Goal: Task Accomplishment & Management: Manage account settings

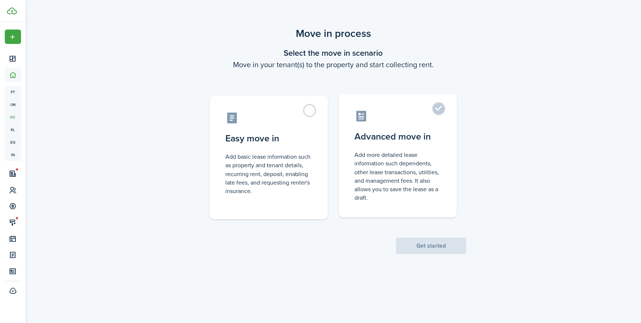
click at [381, 140] on control-radio-card-title "Advanced move in" at bounding box center [398, 136] width 87 height 13
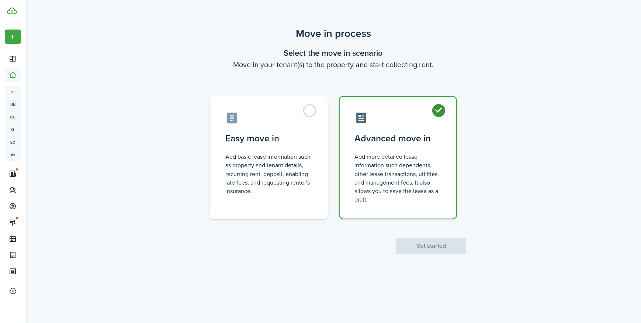
radio input "true"
click at [429, 242] on button "Get started" at bounding box center [431, 246] width 70 height 16
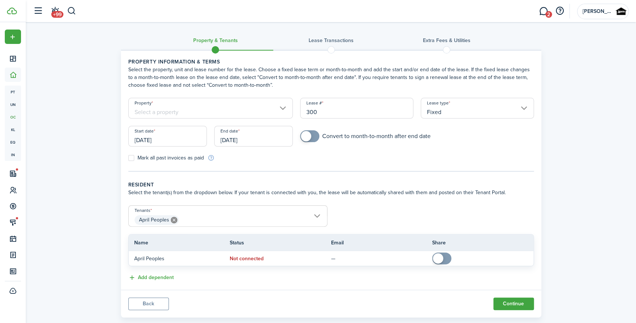
click at [211, 104] on input "Property" at bounding box center [210, 108] width 165 height 21
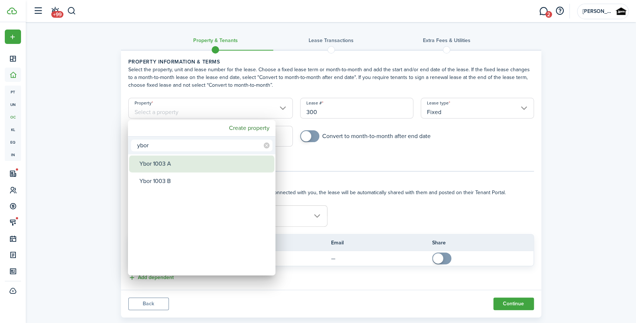
type input "ybor"
click at [223, 163] on div "Ybor 1003 A" at bounding box center [204, 163] width 131 height 17
type input "Ybor 1003 A"
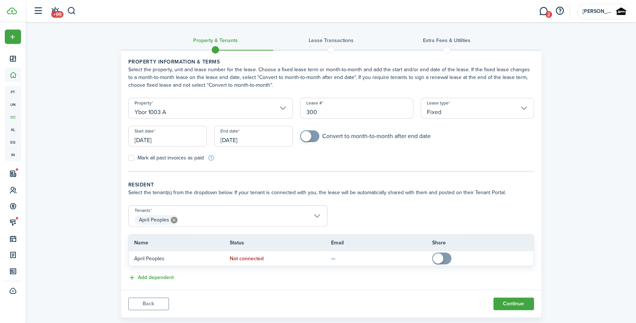
click at [261, 135] on input "[DATE]" at bounding box center [253, 136] width 79 height 21
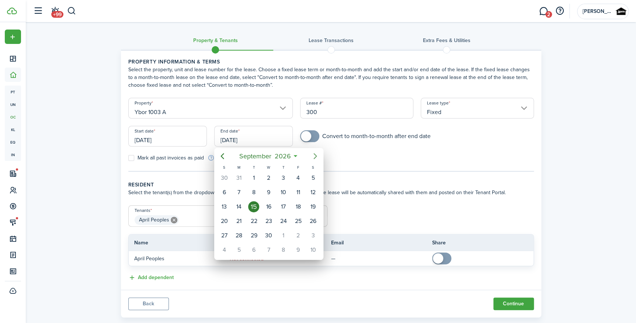
click at [315, 156] on icon "Next page" at bounding box center [315, 156] width 9 height 9
click at [222, 155] on icon "Previous page" at bounding box center [222, 156] width 9 height 9
click at [223, 155] on icon "Previous page" at bounding box center [222, 156] width 9 height 9
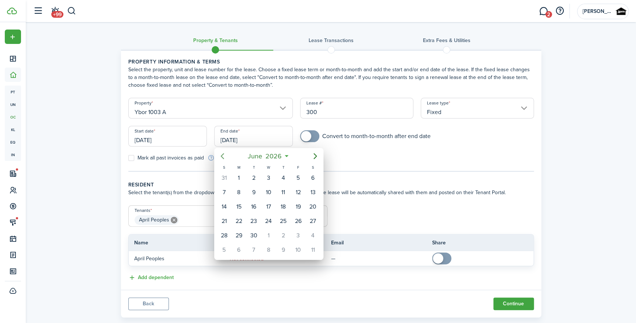
click at [223, 155] on icon "Previous page" at bounding box center [222, 156] width 9 height 9
click at [252, 179] on div "31" at bounding box center [253, 177] width 11 height 11
type input "[DATE]"
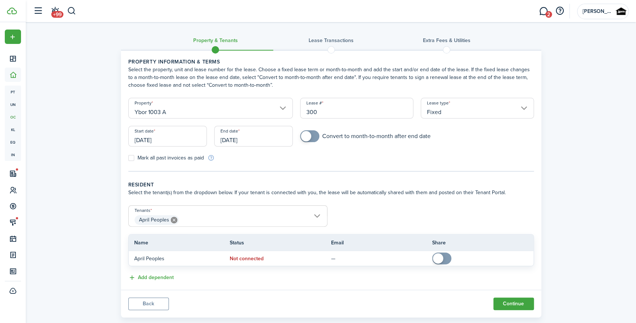
checkbox input "true"
click at [311, 138] on span at bounding box center [309, 136] width 7 height 12
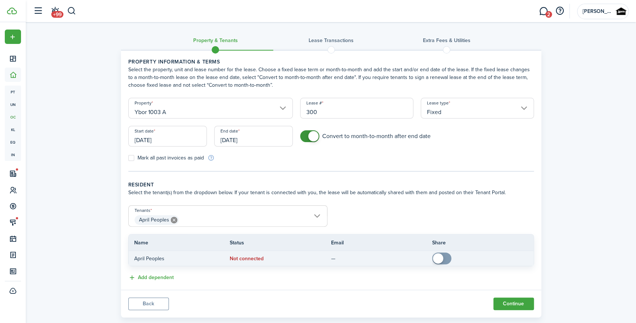
click at [454, 255] on input "checkbox" at bounding box center [443, 258] width 22 height 12
checkbox input "true"
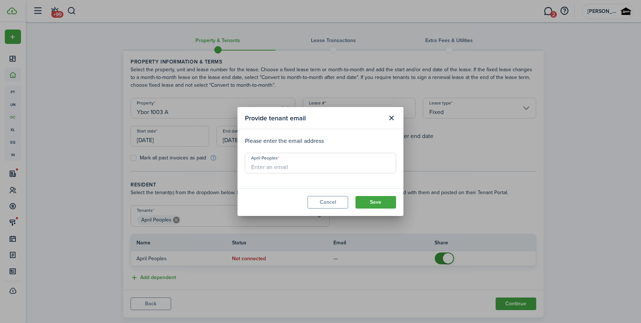
click at [259, 164] on input "April Peoples" at bounding box center [320, 163] width 151 height 21
paste input "[EMAIL_ADDRESS][DOMAIN_NAME]"
type input "[EMAIL_ADDRESS][DOMAIN_NAME]"
click at [386, 199] on button "Save" at bounding box center [376, 202] width 41 height 13
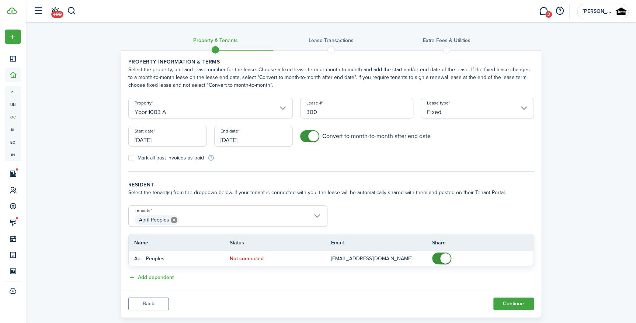
click at [506, 296] on panel-main-footer "Back Continue" at bounding box center [331, 304] width 421 height 28
click at [503, 305] on button "Continue" at bounding box center [514, 303] width 41 height 13
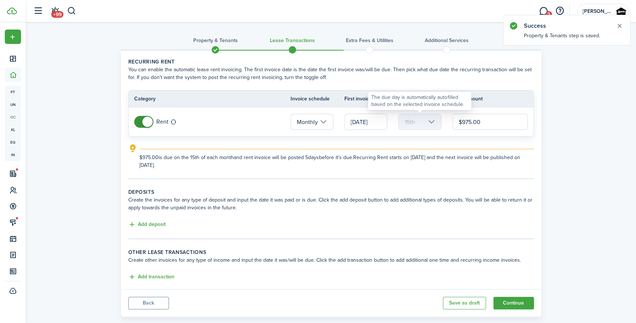
drag, startPoint x: 453, startPoint y: 126, endPoint x: 403, endPoint y: 126, distance: 50.2
click at [403, 126] on tr "Rent Monthly [DATE] 15th $975.00" at bounding box center [331, 121] width 405 height 29
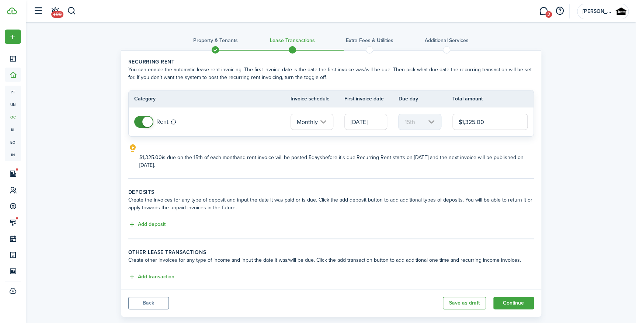
click at [361, 120] on input "[DATE]" at bounding box center [366, 122] width 43 height 16
type input "$1,325.00"
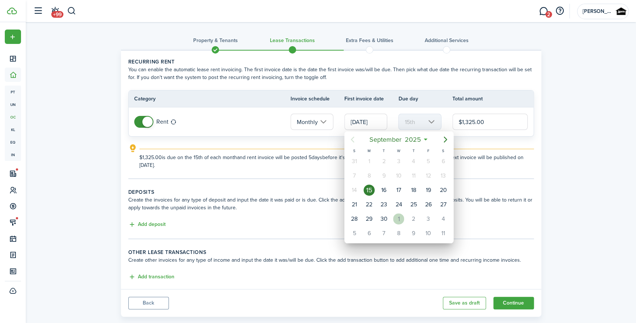
click at [402, 220] on div "1" at bounding box center [398, 218] width 11 height 11
type input "[DATE]"
type input "1st"
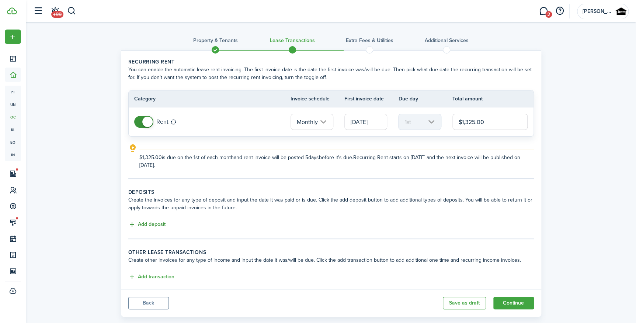
click at [161, 221] on button "Add deposit" at bounding box center [146, 224] width 37 height 8
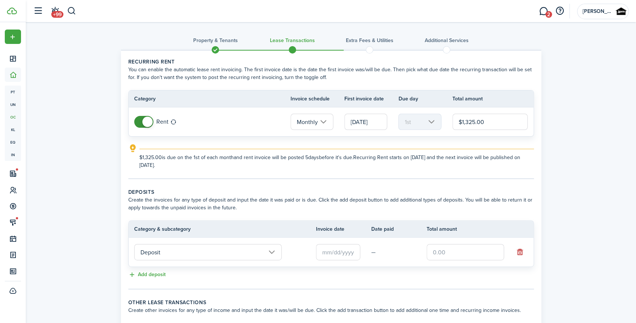
click at [334, 249] on input "text" at bounding box center [338, 252] width 44 height 16
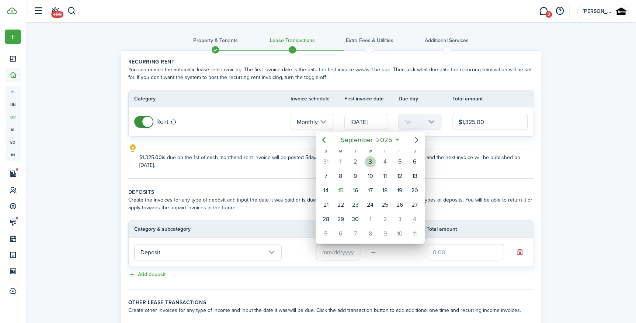
drag, startPoint x: 372, startPoint y: 161, endPoint x: 387, endPoint y: 203, distance: 44.4
click at [372, 161] on div "3" at bounding box center [370, 161] width 11 height 11
type input "[DATE]"
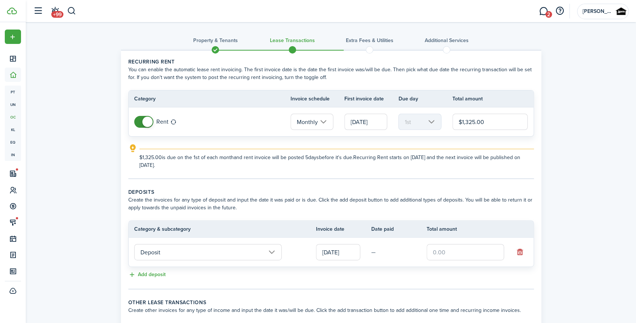
click at [443, 257] on input "text" at bounding box center [465, 252] width 77 height 16
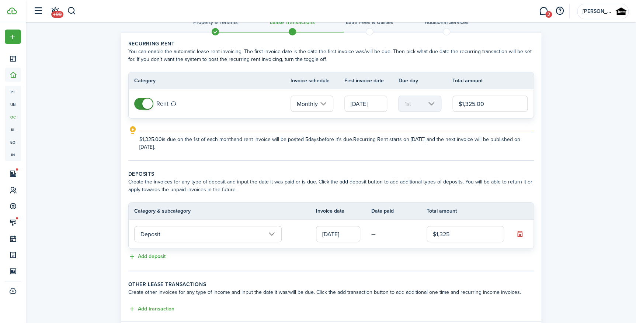
scroll to position [63, 0]
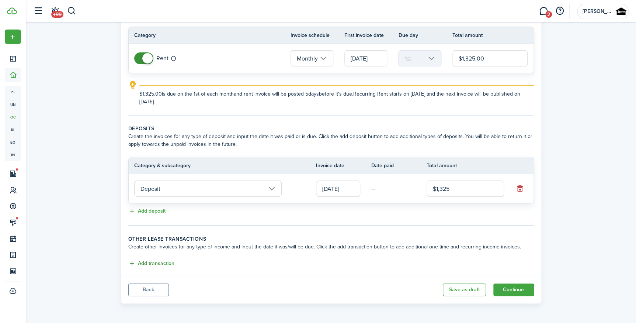
type input "$1,325.00"
click at [152, 266] on button "Add transaction" at bounding box center [151, 263] width 46 height 8
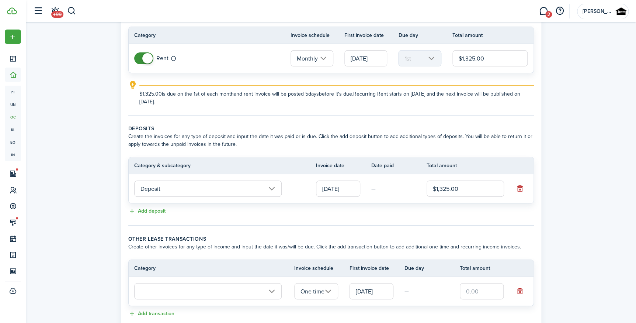
click at [163, 290] on input "text" at bounding box center [208, 291] width 148 height 16
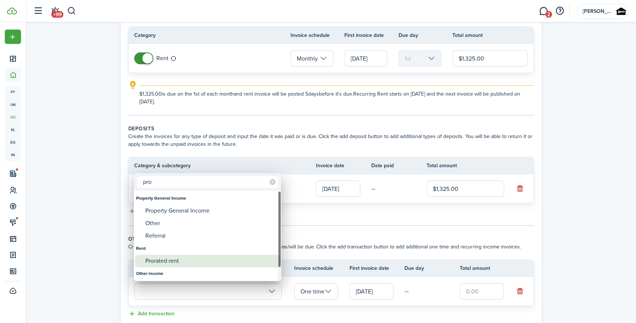
type input "pro"
click at [183, 260] on div "Prorated rent" at bounding box center [210, 261] width 131 height 13
type input "Rent / Prorated rent"
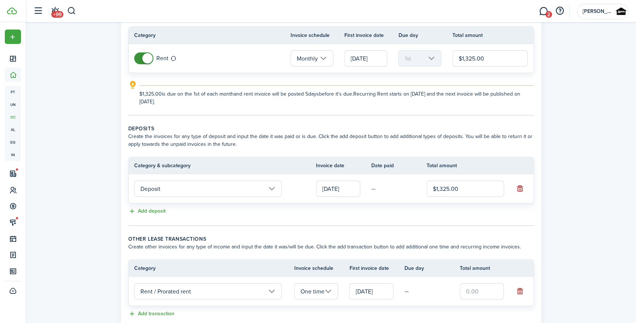
click at [475, 290] on input "text" at bounding box center [482, 291] width 44 height 16
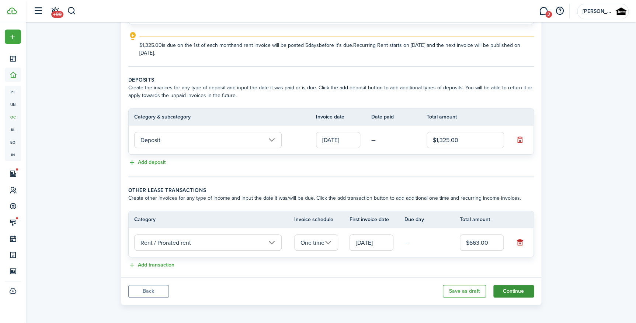
scroll to position [114, 0]
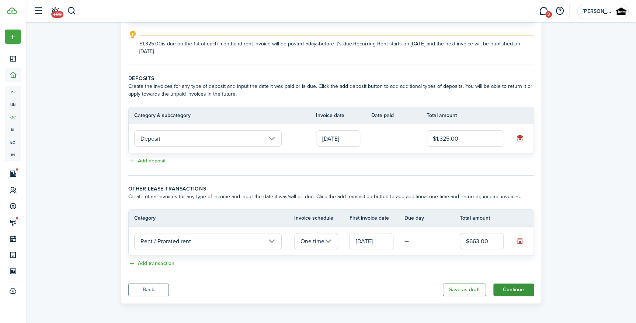
type input "$663.00"
click at [513, 287] on button "Continue" at bounding box center [514, 289] width 41 height 13
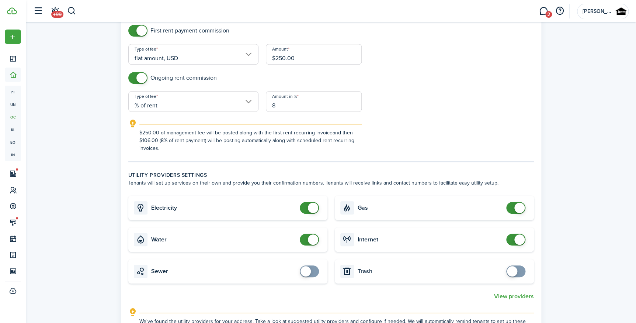
scroll to position [168, 0]
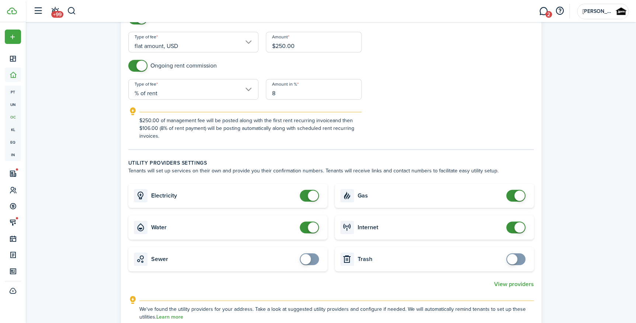
checkbox input "false"
click at [306, 197] on span at bounding box center [309, 196] width 7 height 12
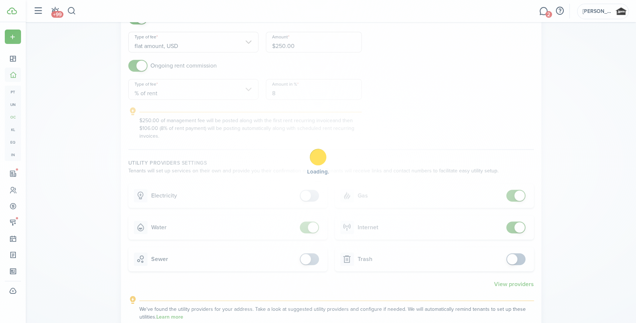
click at [313, 235] on div "Loading" at bounding box center [318, 161] width 636 height 323
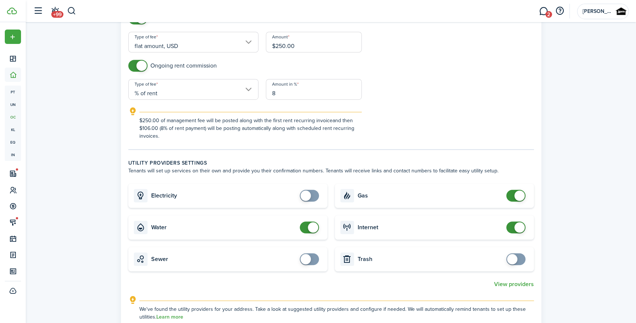
checkbox input "false"
click at [309, 229] on span at bounding box center [313, 227] width 10 height 10
checkbox input "false"
click at [515, 195] on span at bounding box center [520, 195] width 10 height 10
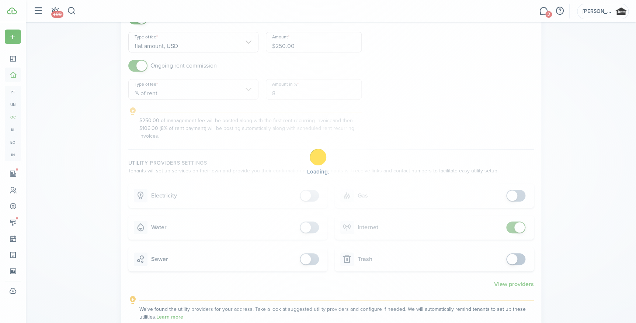
click at [515, 228] on div "Loading" at bounding box center [318, 161] width 636 height 323
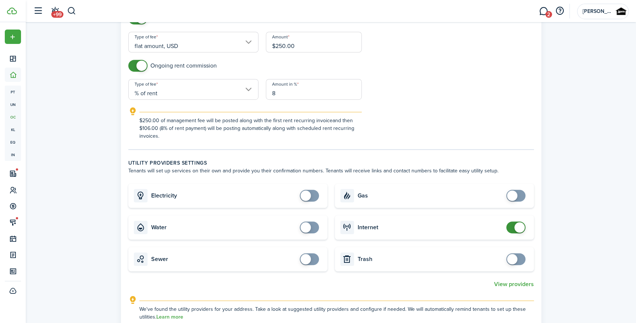
checkbox input "false"
click at [515, 228] on span at bounding box center [520, 227] width 10 height 10
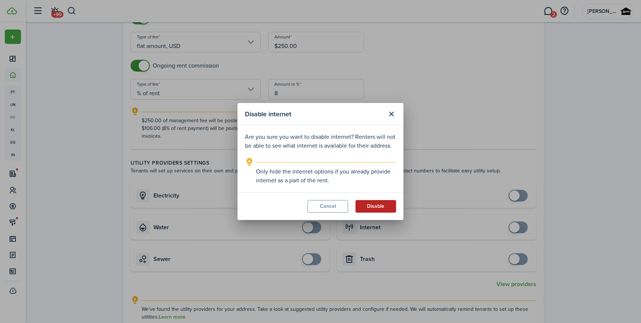
click at [380, 207] on button "Disable" at bounding box center [376, 206] width 41 height 13
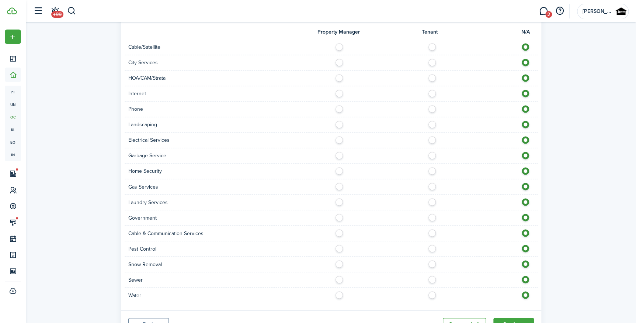
scroll to position [547, 0]
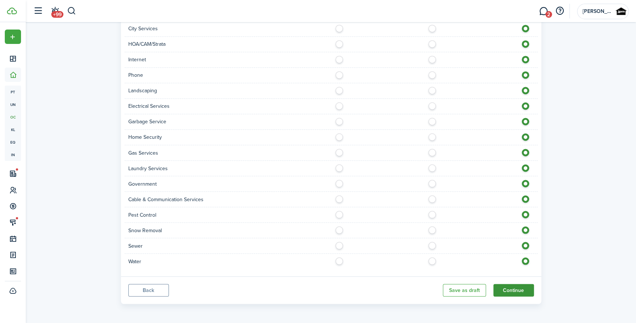
click at [505, 286] on button "Continue" at bounding box center [514, 290] width 41 height 13
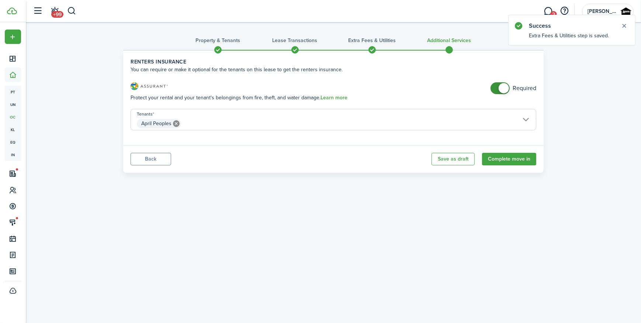
checkbox input "false"
click at [504, 86] on span at bounding box center [504, 88] width 10 height 10
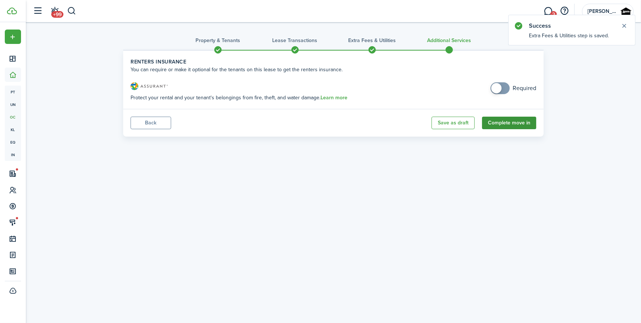
click at [513, 124] on button "Complete move in" at bounding box center [509, 123] width 54 height 13
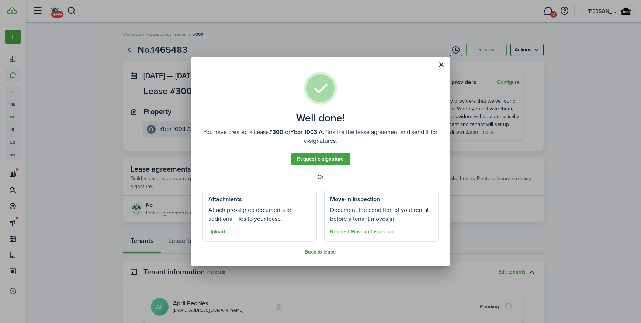
click at [326, 253] on button "Back to lease" at bounding box center [320, 252] width 31 height 6
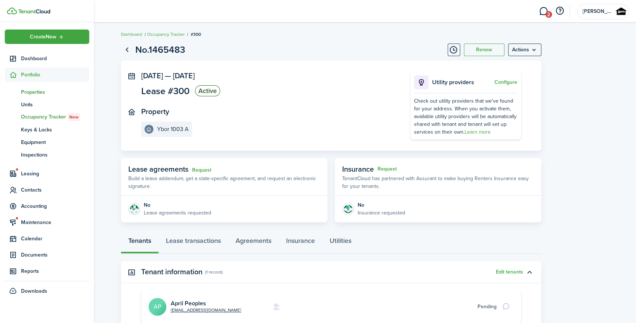
click at [32, 90] on span "Properties" at bounding box center [55, 92] width 68 height 8
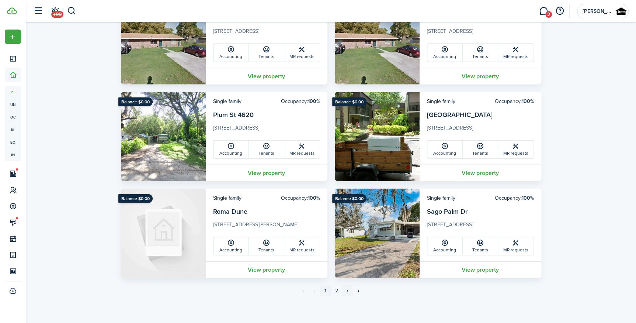
scroll to position [2215, 0]
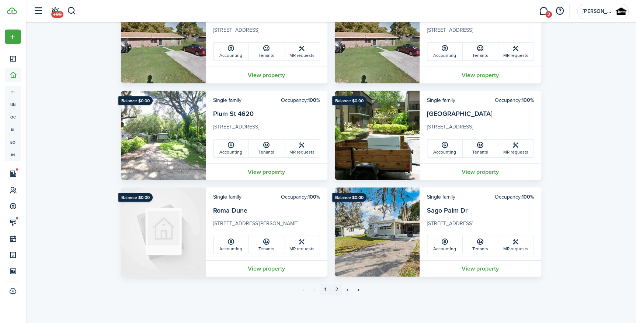
click at [335, 291] on link "2" at bounding box center [336, 289] width 11 height 11
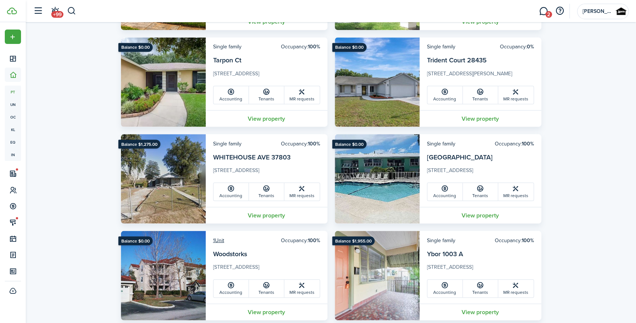
scroll to position [637, 0]
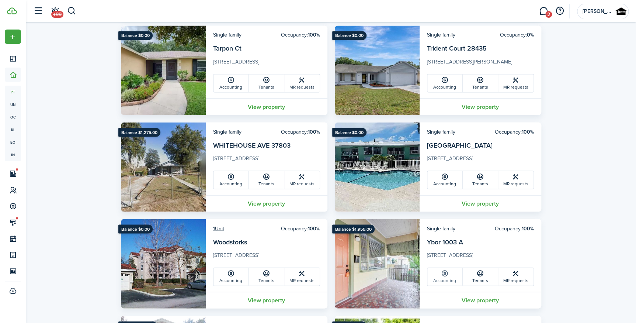
click at [443, 277] on link "Accounting" at bounding box center [445, 277] width 35 height 18
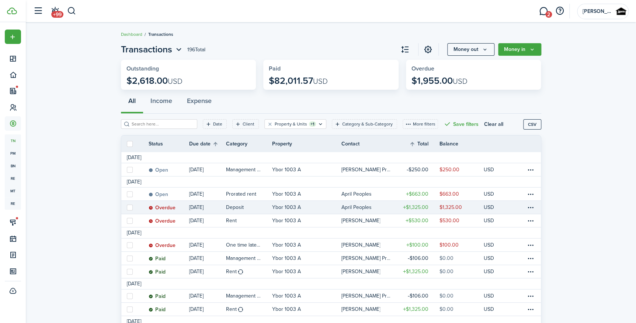
click at [131, 207] on label at bounding box center [130, 207] width 6 height 6
click at [127, 207] on input "checkbox" at bounding box center [127, 207] width 0 height 0
checkbox input "true"
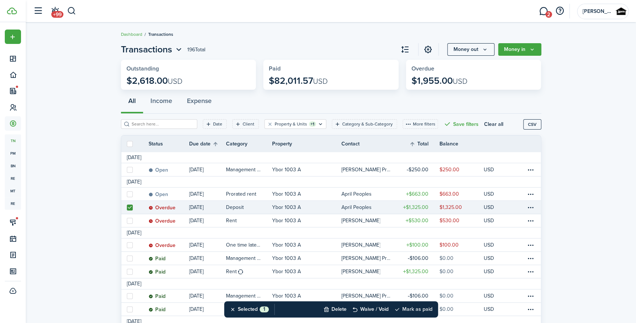
click at [414, 307] on button "Mark as paid" at bounding box center [413, 309] width 38 height 16
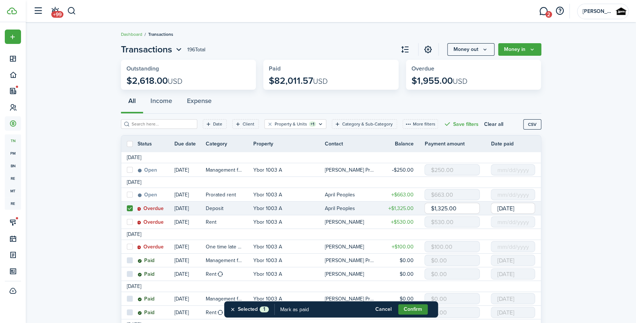
click at [417, 307] on button "Confirm" at bounding box center [413, 309] width 30 height 10
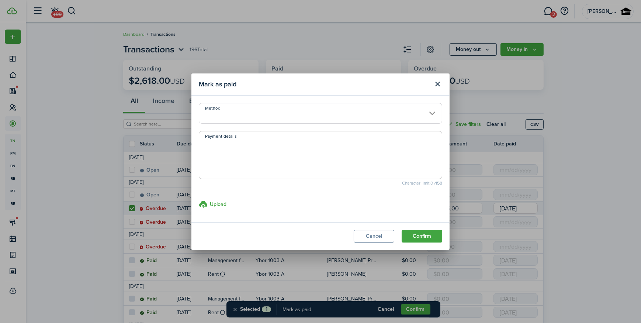
click at [246, 110] on input "Method" at bounding box center [321, 113] width 244 height 21
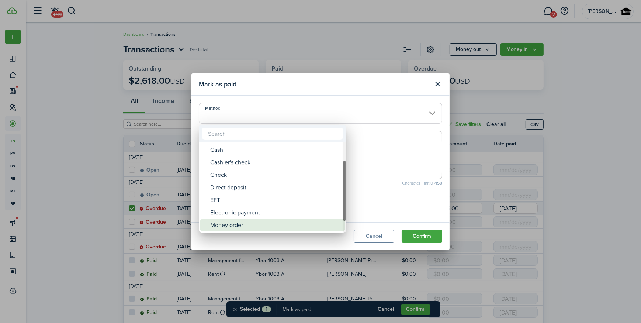
click at [242, 222] on div "Money order" at bounding box center [275, 225] width 131 height 13
type input "Money order"
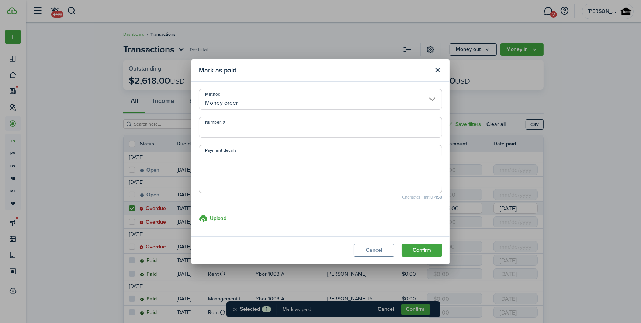
click at [252, 163] on textarea "Payment details" at bounding box center [320, 170] width 243 height 35
type textarea "AMSCOT MONEY ORDER"
click at [430, 245] on button "Confirm" at bounding box center [422, 250] width 41 height 13
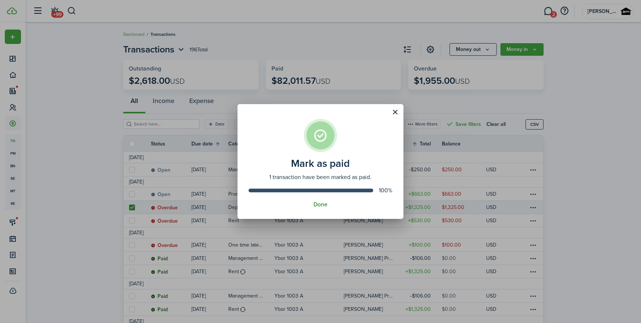
click at [318, 201] on button "Done" at bounding box center [321, 204] width 14 height 7
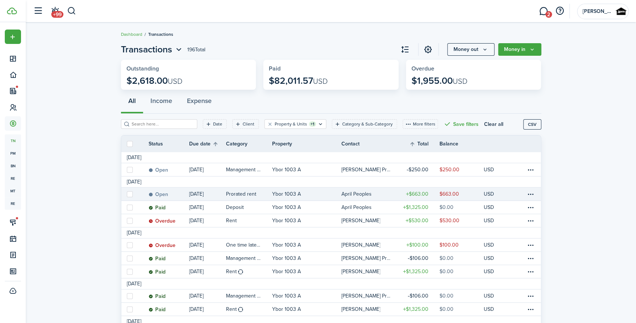
click at [127, 195] on label at bounding box center [130, 194] width 6 height 6
click at [127, 194] on input "checkbox" at bounding box center [127, 194] width 0 height 0
checkbox input "true"
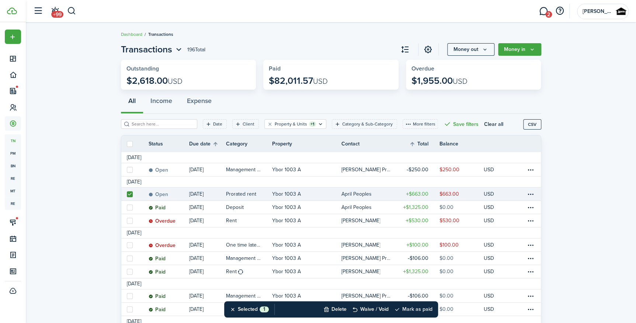
click at [417, 311] on button "Mark as paid" at bounding box center [413, 309] width 38 height 16
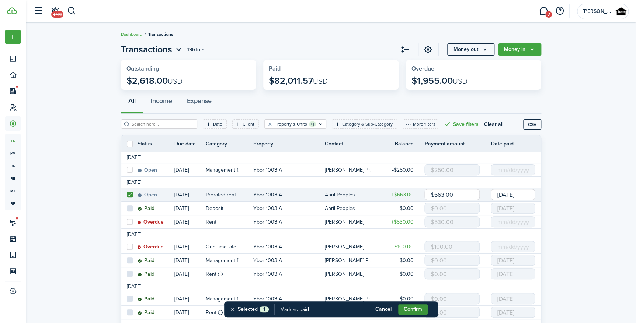
click at [406, 309] on button "Confirm" at bounding box center [413, 309] width 30 height 10
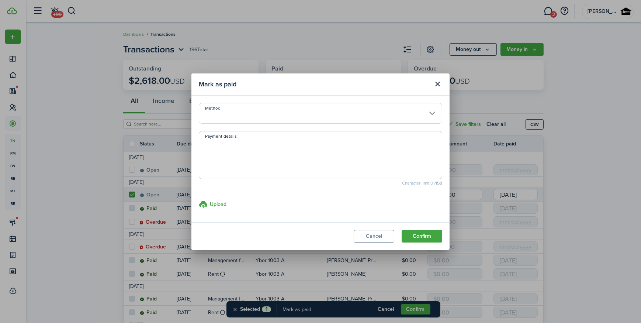
click at [250, 115] on input "Method" at bounding box center [321, 113] width 244 height 21
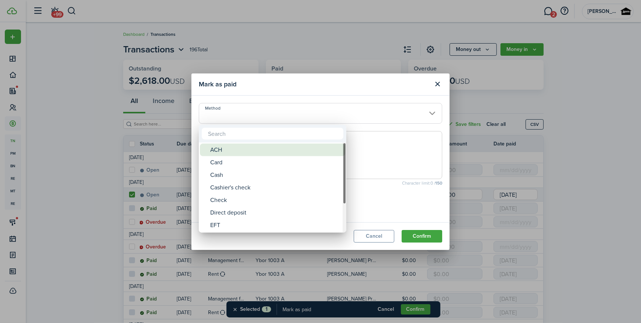
click at [245, 150] on div "ACH" at bounding box center [275, 150] width 131 height 13
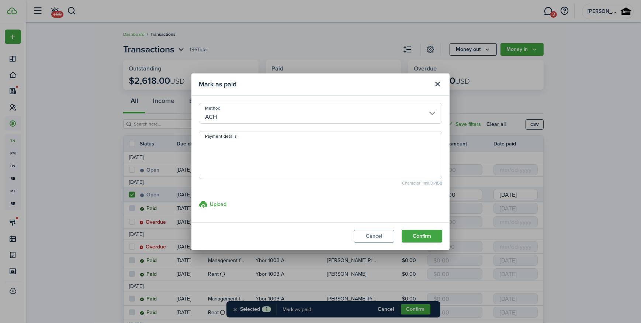
click at [246, 150] on textarea "Payment details" at bounding box center [320, 156] width 243 height 35
click at [238, 123] on modal-body "Method ACH Payment details Character limit: 0 / 150 Upload store documents and …" at bounding box center [320, 159] width 258 height 127
click at [228, 99] on modal-body "Method ACH Payment details Character limit: 0 / 150 Upload store documents and …" at bounding box center [320, 159] width 258 height 127
click at [226, 121] on input "ACH" at bounding box center [321, 113] width 244 height 21
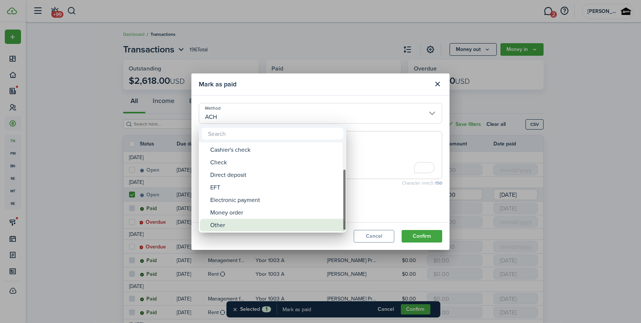
click at [244, 225] on div "Other" at bounding box center [275, 225] width 131 height 13
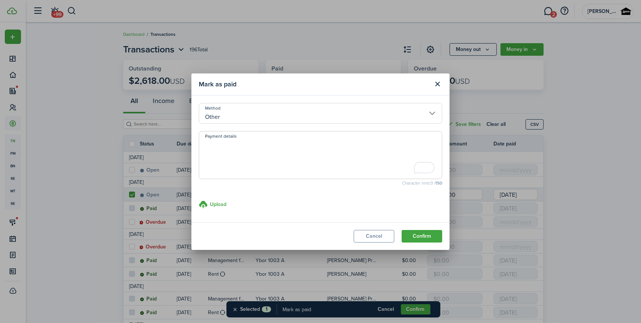
click at [252, 113] on input "Other" at bounding box center [321, 113] width 244 height 21
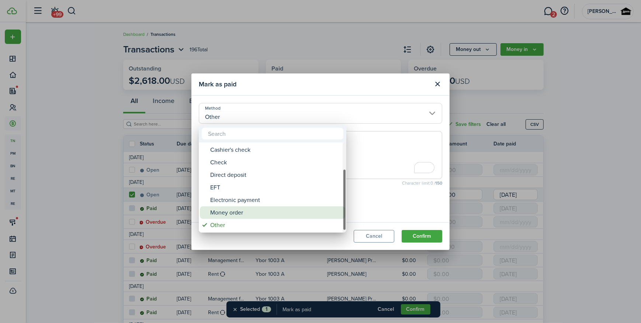
click at [245, 213] on div "Money order" at bounding box center [275, 212] width 131 height 13
type input "Money order"
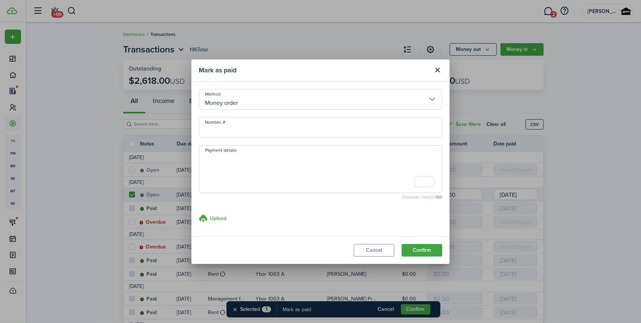
click at [236, 123] on input "Number, #" at bounding box center [321, 127] width 244 height 21
type input "2238913282"
click at [220, 177] on textarea "Payment details" at bounding box center [320, 170] width 243 height 35
type textarea "a"
type textarea "AMSCOTT MONEY ORDER"
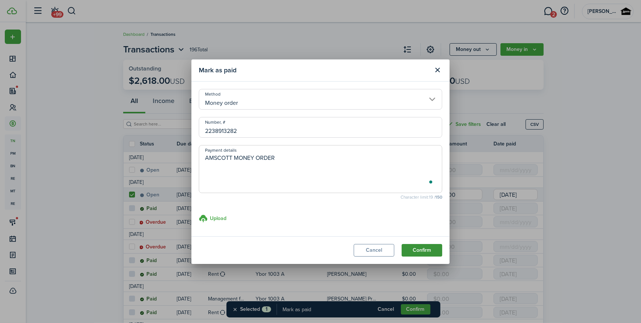
click at [421, 248] on button "Confirm" at bounding box center [422, 250] width 41 height 13
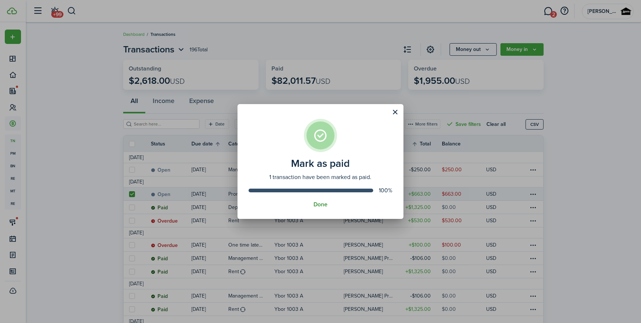
click at [326, 206] on button "Done" at bounding box center [321, 204] width 14 height 7
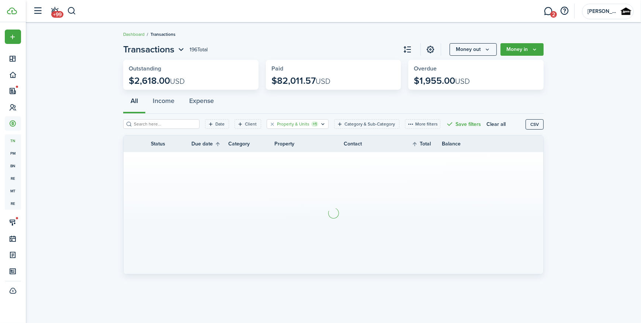
click at [287, 125] on filter-tag-label "Property & Units" at bounding box center [293, 124] width 32 height 7
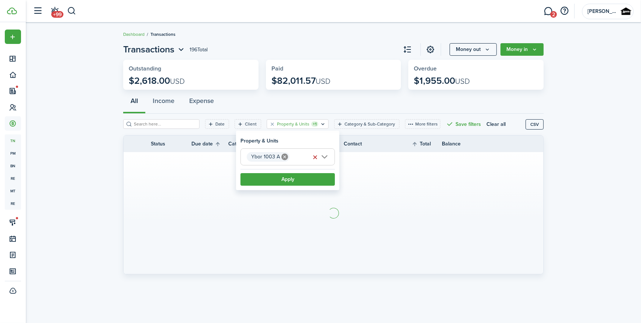
click at [282, 162] on span "Ybor 1003 A" at bounding box center [288, 157] width 94 height 16
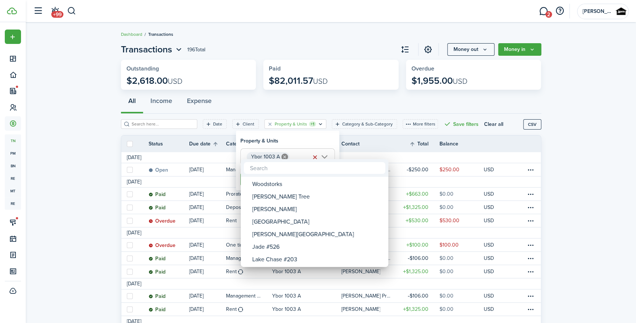
click at [283, 157] on div at bounding box center [318, 161] width 755 height 441
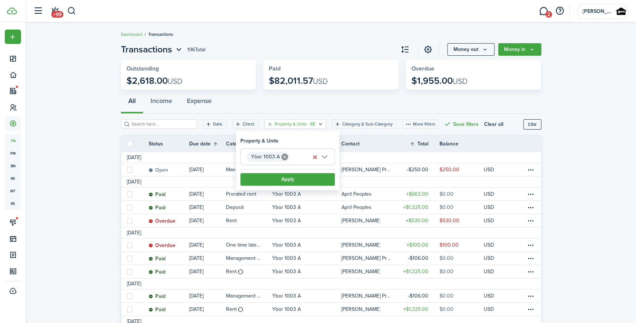
click at [283, 155] on icon at bounding box center [285, 156] width 7 height 7
click at [283, 155] on span "Property" at bounding box center [288, 157] width 94 height 16
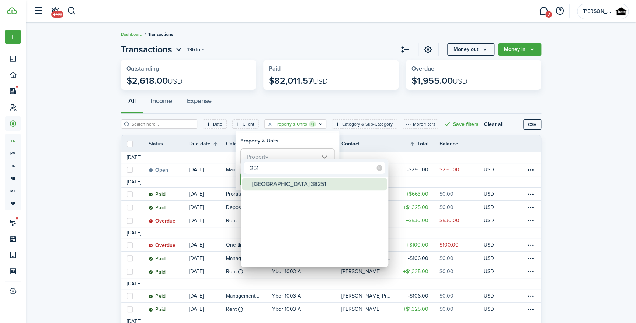
type input "251"
click at [301, 180] on div "[GEOGRAPHIC_DATA] 38251" at bounding box center [317, 184] width 131 height 13
type input "[GEOGRAPHIC_DATA] 38251"
click at [263, 155] on div at bounding box center [318, 161] width 755 height 441
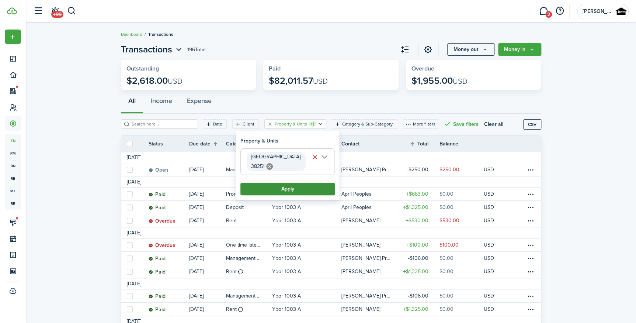
click at [276, 192] on button "Apply" at bounding box center [288, 189] width 94 height 13
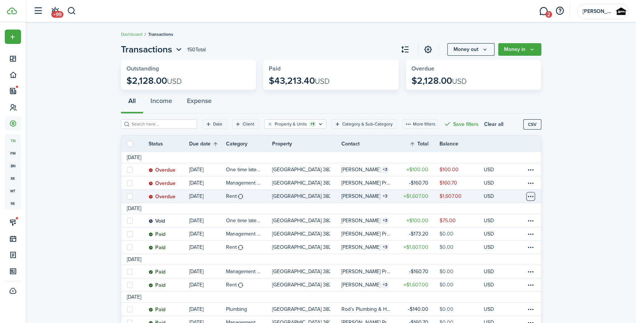
click at [530, 198] on table-menu-btn-icon at bounding box center [531, 196] width 9 height 9
click at [498, 224] on link "Mark as paid" at bounding box center [503, 223] width 65 height 13
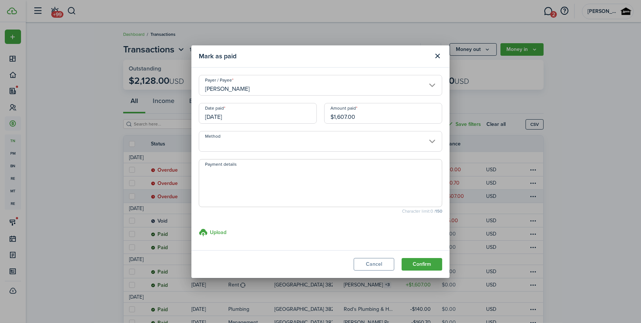
drag, startPoint x: 362, startPoint y: 110, endPoint x: 286, endPoint y: 129, distance: 77.9
click at [286, 129] on div "Date paid [DATE] Amount paid $1,607.00" at bounding box center [320, 117] width 251 height 28
type input "$800.00"
click at [312, 184] on textarea "Payment details" at bounding box center [320, 185] width 243 height 35
type textarea "paid w/ amscott money order"
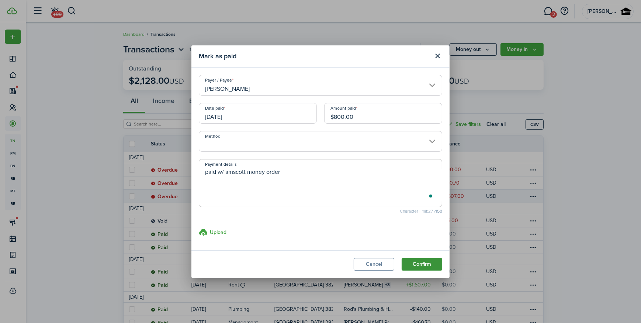
click at [423, 261] on button "Confirm" at bounding box center [422, 264] width 41 height 13
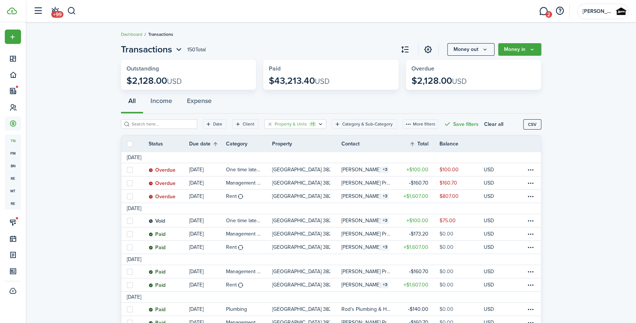
click at [290, 122] on filter-tag-label "Property & Units" at bounding box center [291, 124] width 32 height 7
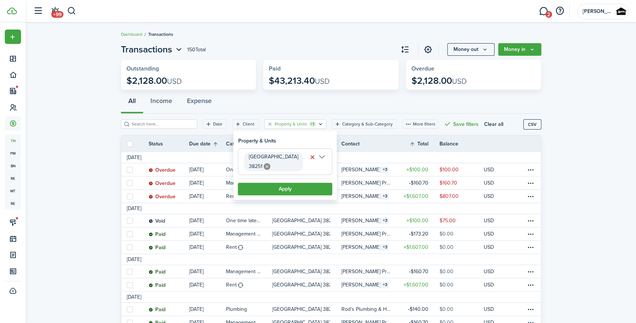
click at [269, 155] on span "[GEOGRAPHIC_DATA] 38251" at bounding box center [273, 161] width 49 height 17
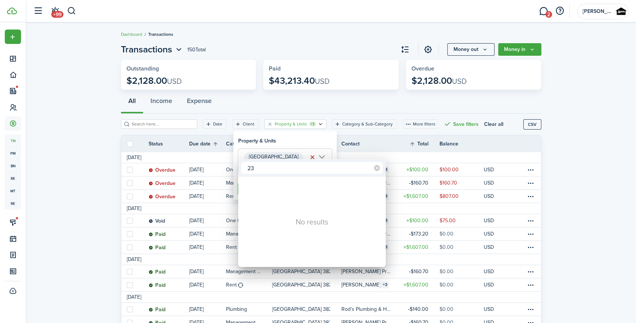
type input "2"
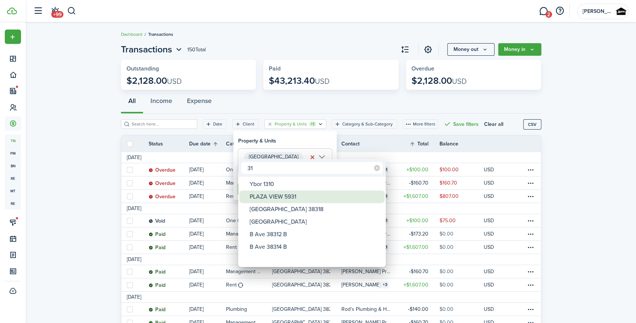
type input "3"
type input "383"
click at [259, 194] on div "[GEOGRAPHIC_DATA]" at bounding box center [315, 196] width 131 height 13
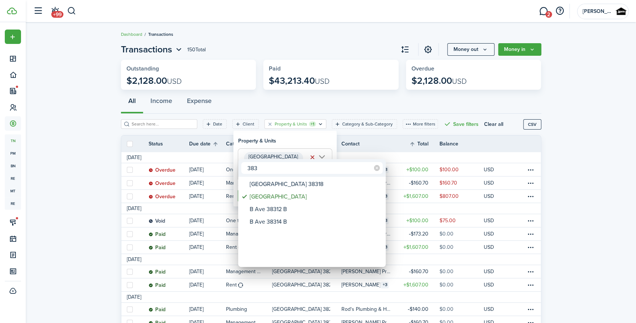
click at [291, 147] on div at bounding box center [318, 161] width 755 height 441
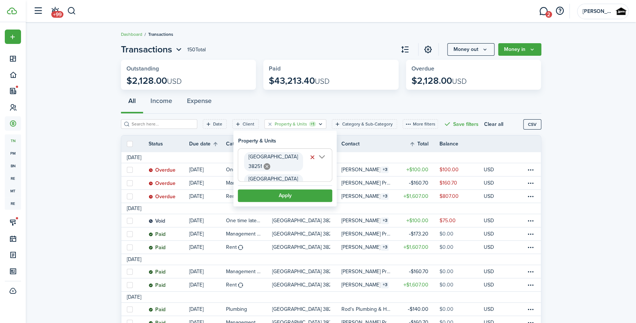
scroll to position [0, 45]
click at [266, 166] on icon at bounding box center [267, 166] width 7 height 7
type input "[GEOGRAPHIC_DATA]"
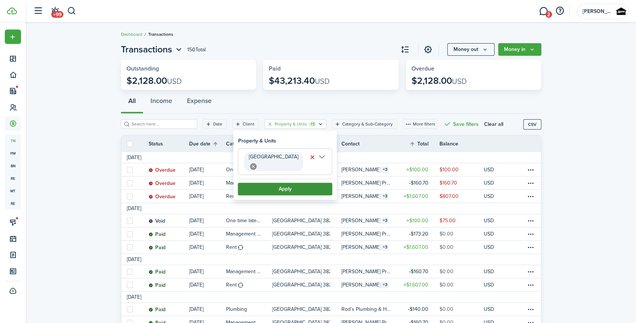
click at [288, 186] on button "Apply" at bounding box center [285, 189] width 94 height 13
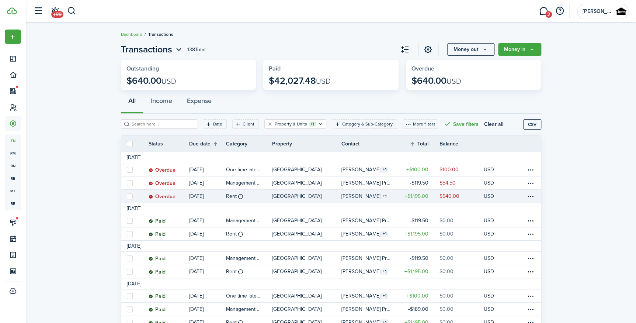
click at [471, 195] on link "$540.00" at bounding box center [461, 196] width 44 height 13
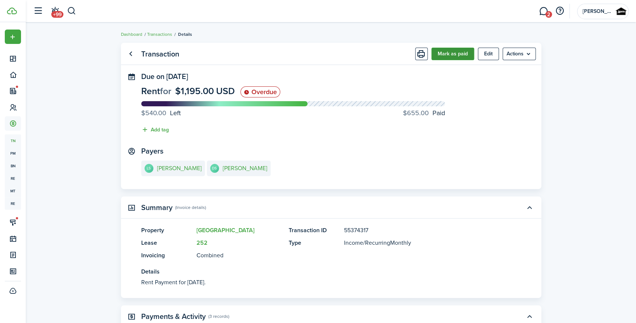
click at [463, 54] on button "Mark as paid" at bounding box center [453, 54] width 43 height 13
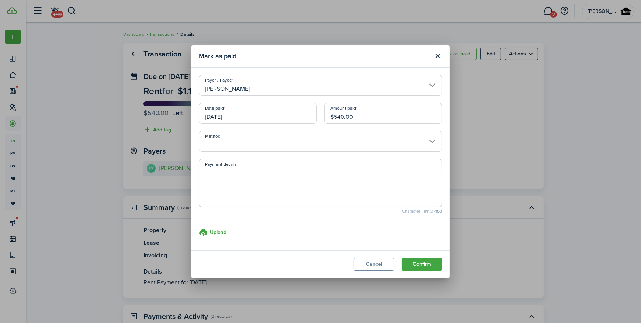
click at [266, 146] on input "Method" at bounding box center [321, 141] width 244 height 21
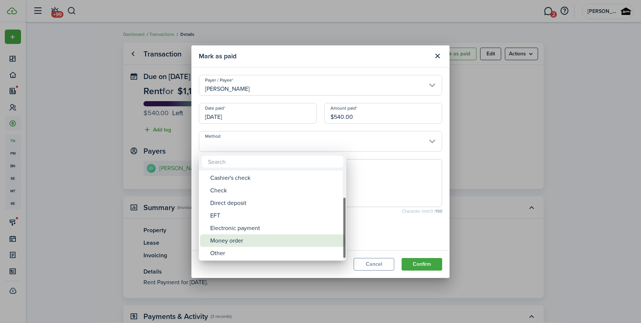
click at [244, 239] on div "Money order" at bounding box center [275, 240] width 131 height 13
type input "Money order"
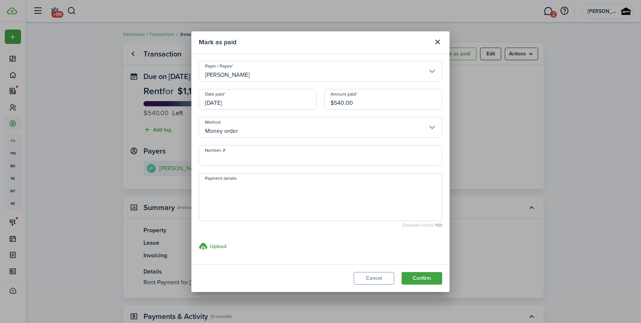
click at [225, 145] on input "Number, #" at bounding box center [321, 155] width 244 height 21
type input "19-751022982"
click at [238, 205] on textarea "Payment details" at bounding box center [320, 199] width 243 height 35
type textarea "WESTERN UNION MONEY ORDER"
click at [430, 277] on button "Confirm" at bounding box center [422, 278] width 41 height 13
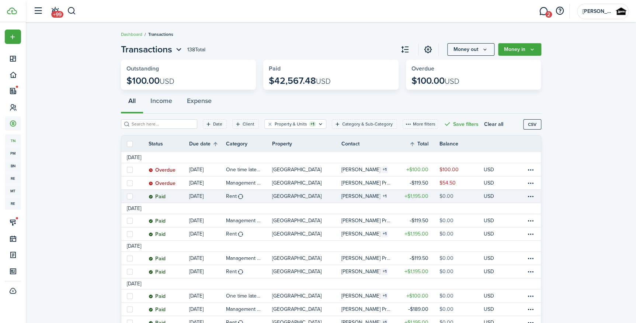
click at [383, 196] on link "[PERSON_NAME] 1" at bounding box center [368, 196] width 54 height 13
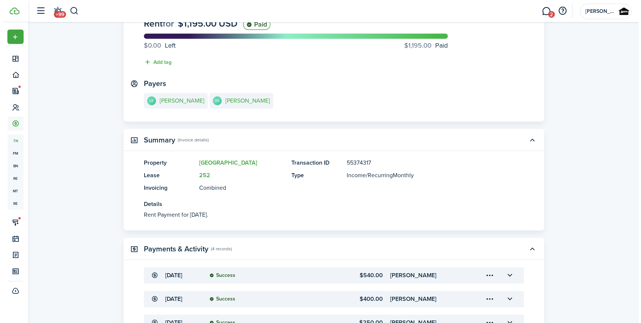
scroll to position [175, 0]
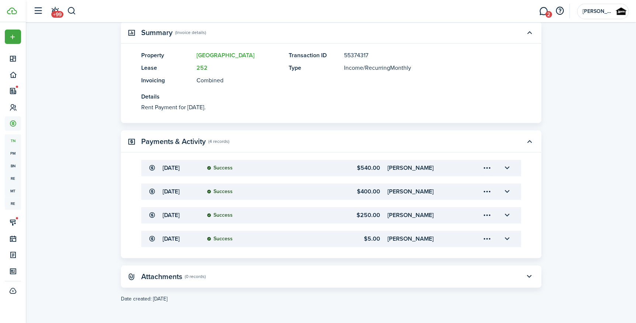
click at [490, 165] on menu-trigger-card "Open menu" at bounding box center [488, 168] width 13 height 13
click at [457, 184] on button "Edit" at bounding box center [461, 184] width 65 height 13
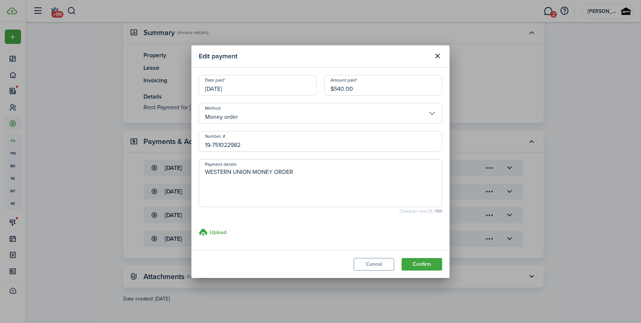
drag, startPoint x: 367, startPoint y: 88, endPoint x: 295, endPoint y: 78, distance: 73.0
click at [295, 78] on div "Date paid [DATE] Amount paid $540.00" at bounding box center [320, 89] width 251 height 28
type input "$300.00"
click at [428, 267] on button "Confirm" at bounding box center [422, 264] width 41 height 13
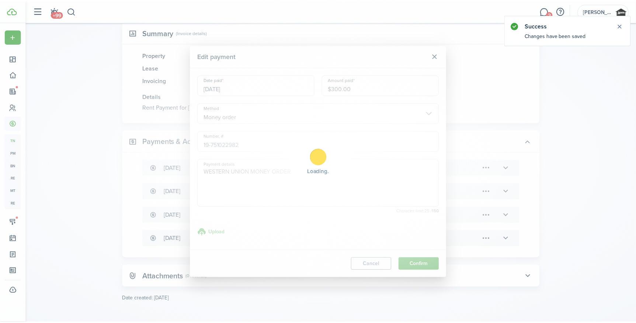
scroll to position [0, 0]
